Goal: Check status: Check status

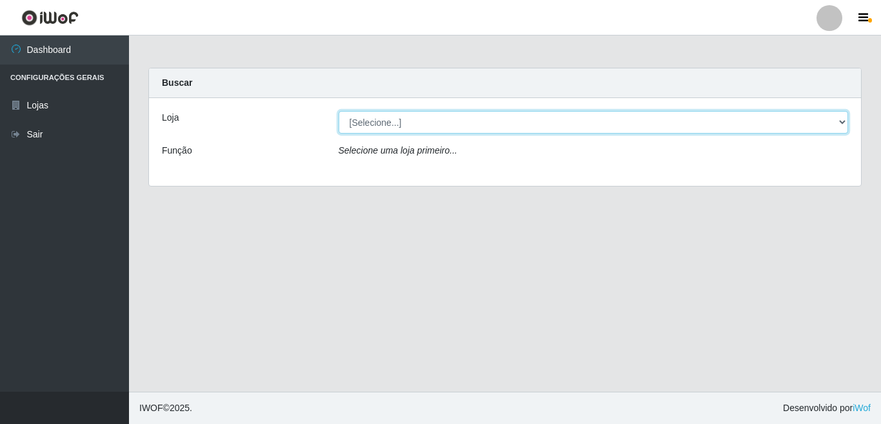
click at [844, 121] on select "[Selecione...] Rede Potiguar 3 - [GEOGRAPHIC_DATA]" at bounding box center [593, 122] width 510 height 23
select select "103"
click at [338, 111] on select "[Selecione...] Rede Potiguar 3 - [GEOGRAPHIC_DATA]" at bounding box center [593, 122] width 510 height 23
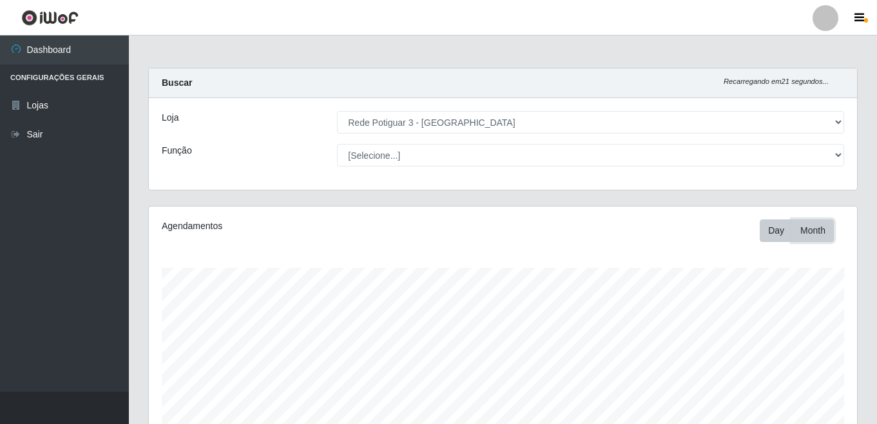
click at [824, 233] on button "Month" at bounding box center [813, 230] width 42 height 23
click at [773, 232] on button "Day" at bounding box center [776, 230] width 33 height 23
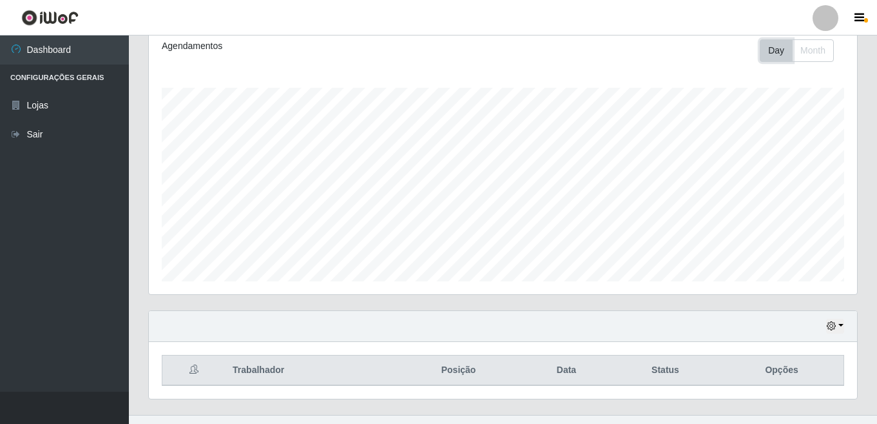
scroll to position [193, 0]
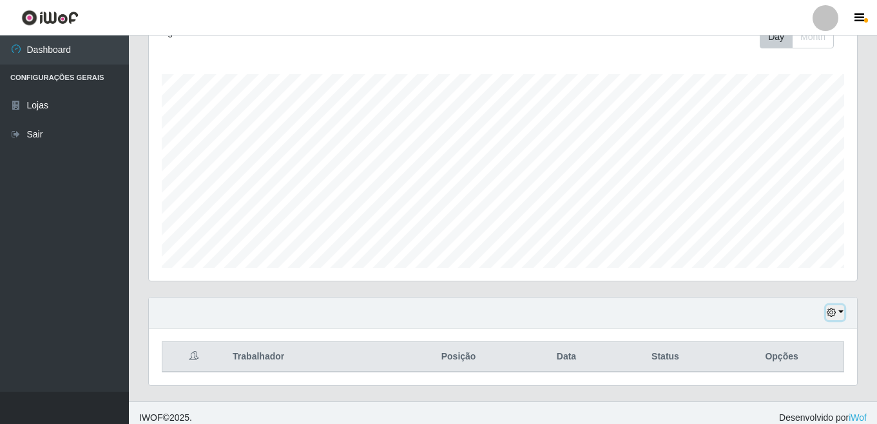
click at [841, 314] on button "button" at bounding box center [835, 312] width 18 height 15
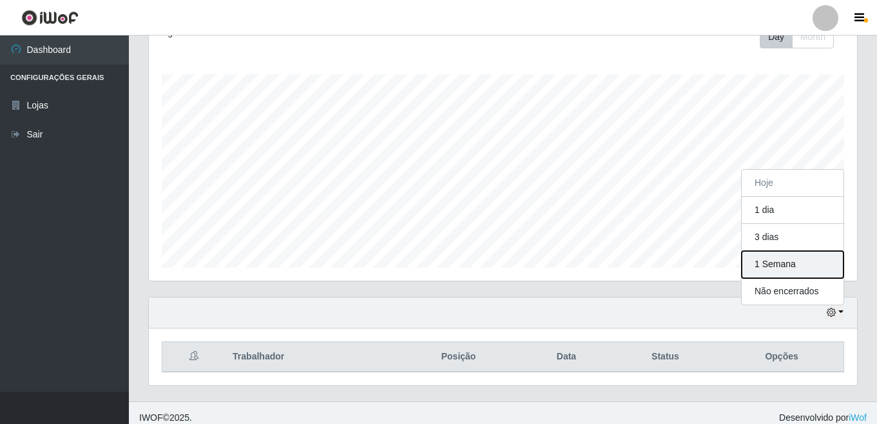
click at [775, 263] on button "1 Semana" at bounding box center [793, 264] width 102 height 27
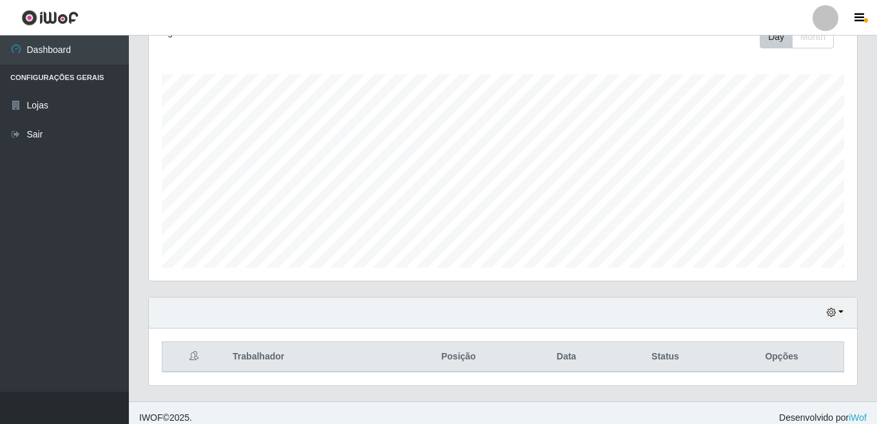
scroll to position [0, 0]
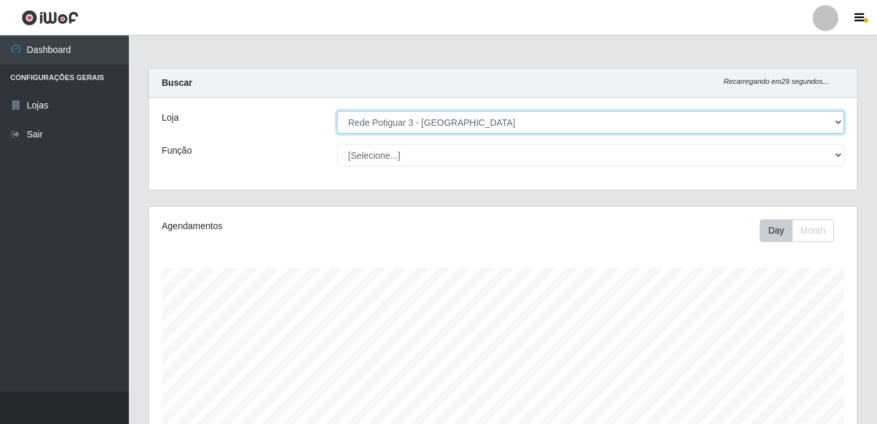
click at [838, 124] on select "[Selecione...] Rede Potiguar 3 - [GEOGRAPHIC_DATA]" at bounding box center [590, 122] width 507 height 23
click at [337, 111] on select "[Selecione...] Rede Potiguar 3 - [GEOGRAPHIC_DATA]" at bounding box center [590, 122] width 507 height 23
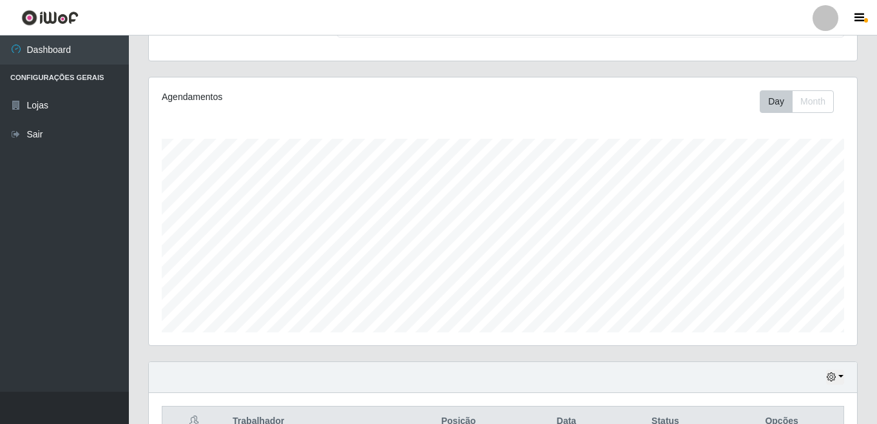
scroll to position [203, 0]
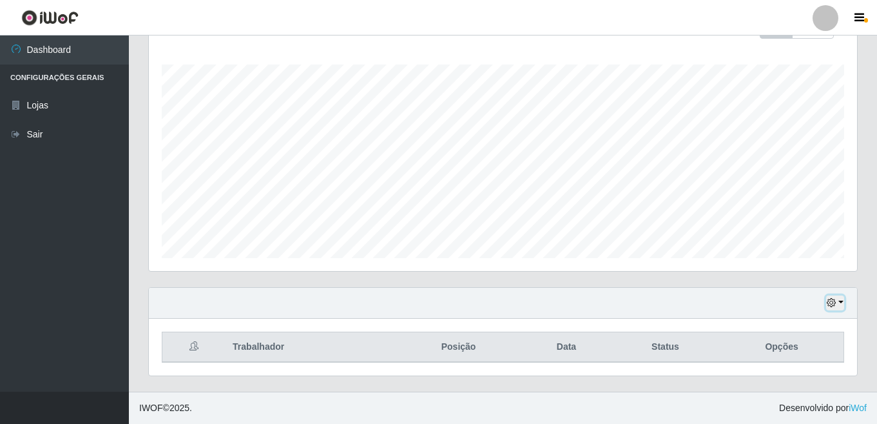
click at [842, 305] on button "button" at bounding box center [835, 302] width 18 height 15
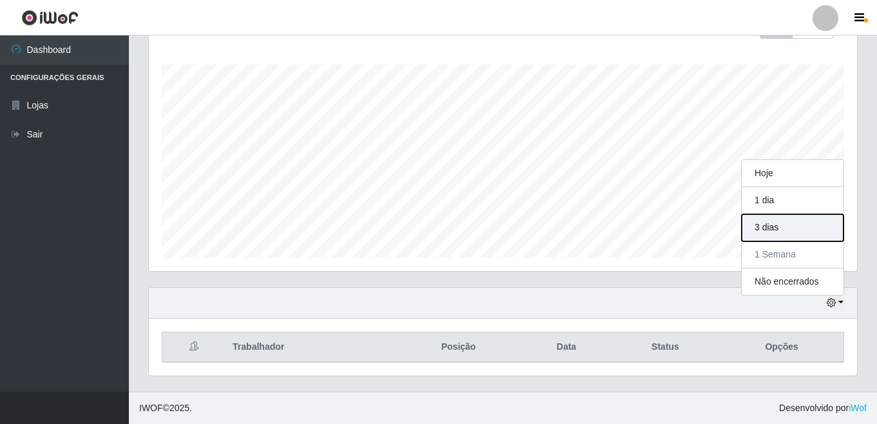
click at [771, 225] on button "3 dias" at bounding box center [793, 227] width 102 height 27
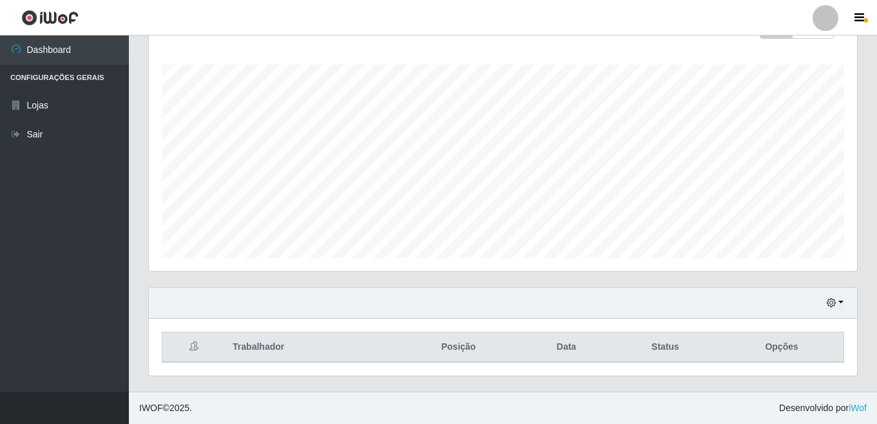
scroll to position [0, 0]
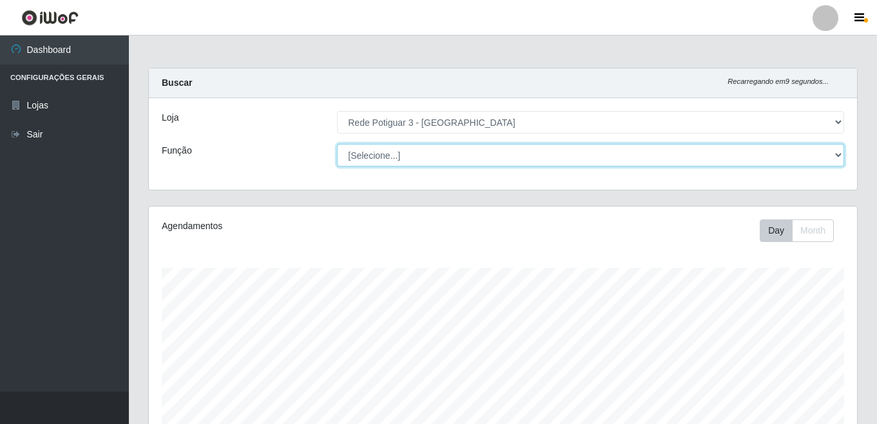
click at [380, 158] on select "[Selecione...] ASG ASG + ASG ++ Balconista Embalador Repositor Repositor + Repo…" at bounding box center [590, 155] width 507 height 23
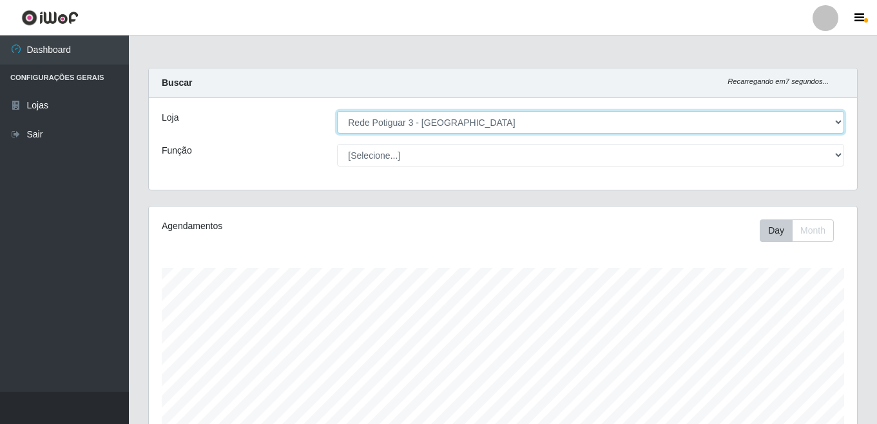
click at [594, 117] on select "[Selecione...] Rede Potiguar 3 - [GEOGRAPHIC_DATA]" at bounding box center [590, 122] width 507 height 23
click at [337, 111] on select "[Selecione...] Rede Potiguar 3 - [GEOGRAPHIC_DATA]" at bounding box center [590, 122] width 507 height 23
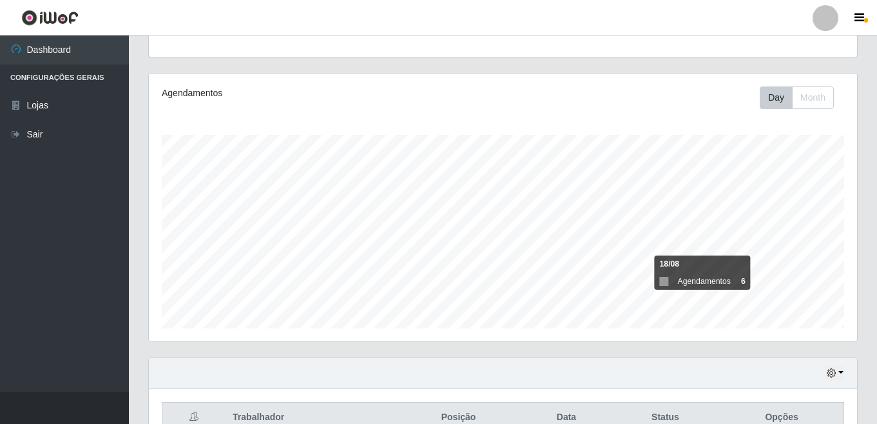
scroll to position [203, 0]
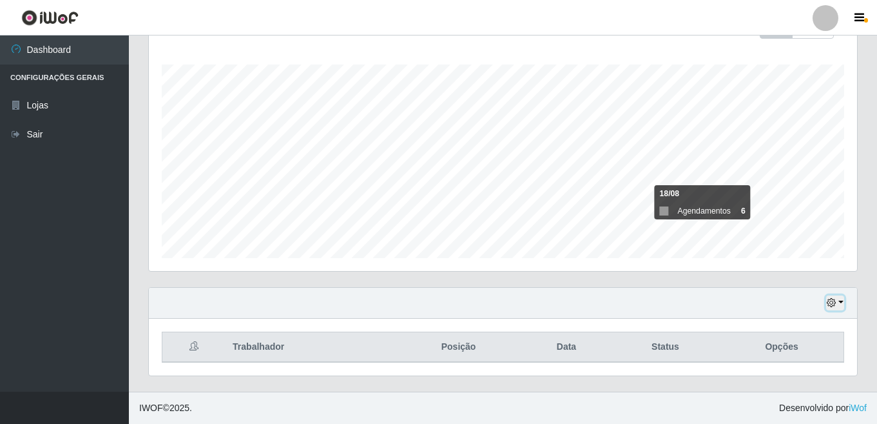
click at [839, 303] on button "button" at bounding box center [835, 302] width 18 height 15
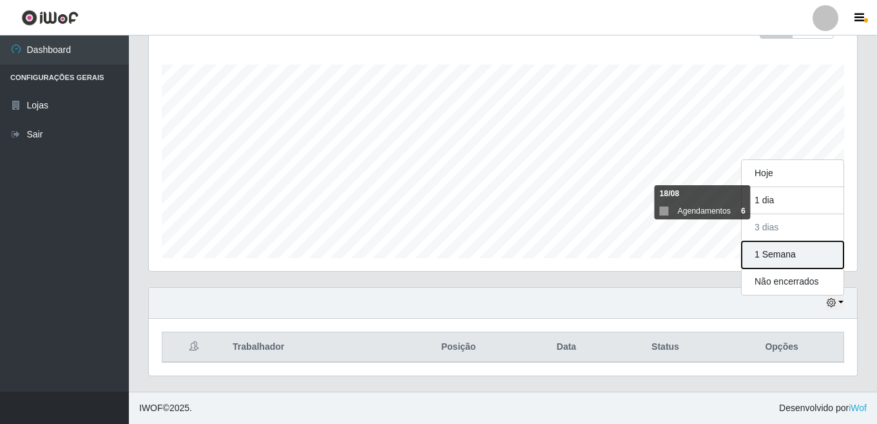
click at [775, 256] on button "1 Semana" at bounding box center [793, 254] width 102 height 27
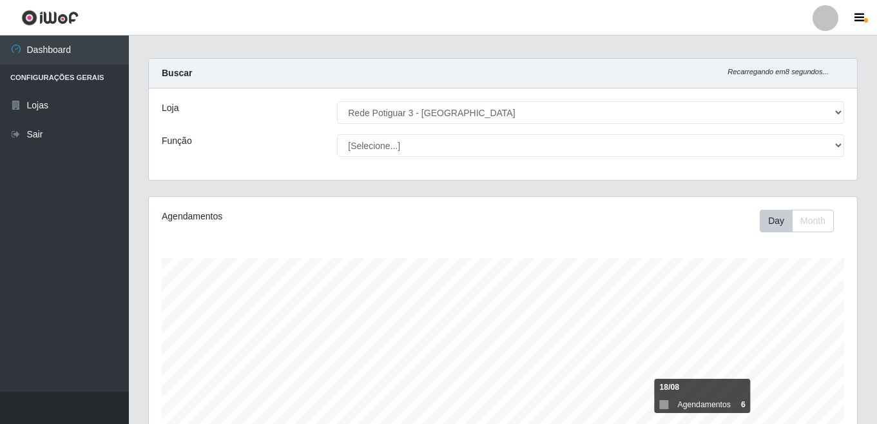
scroll to position [0, 0]
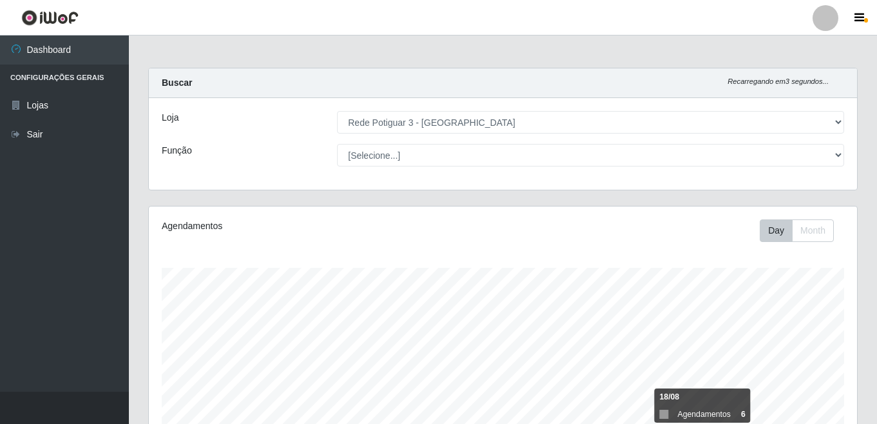
click at [846, 124] on div "[Selecione...] Rede Potiguar 3 - [GEOGRAPHIC_DATA]" at bounding box center [590, 122] width 527 height 23
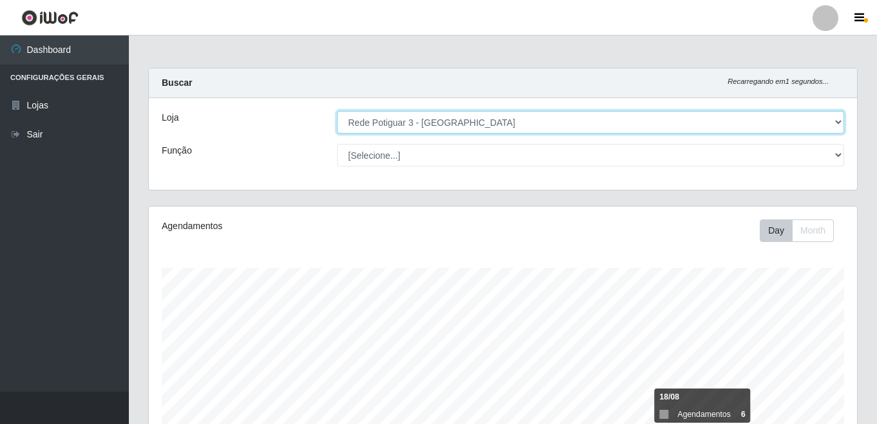
click at [833, 122] on select "[Selecione...] Rede Potiguar 3 - [GEOGRAPHIC_DATA]" at bounding box center [590, 122] width 507 height 23
click at [337, 111] on select "[Selecione...] Rede Potiguar 3 - [GEOGRAPHIC_DATA]" at bounding box center [590, 122] width 507 height 23
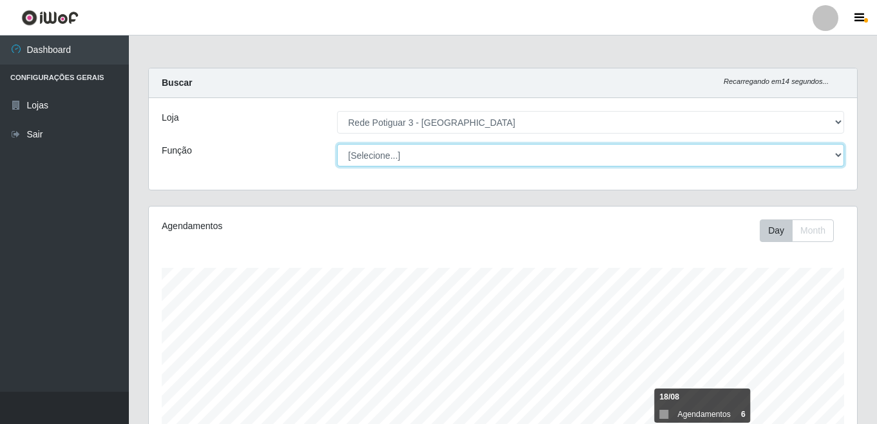
click at [837, 155] on select "[Selecione...] ASG ASG + ASG ++ Balconista Embalador Repositor Repositor + Repo…" at bounding box center [590, 155] width 507 height 23
